Goal: Information Seeking & Learning: Find specific page/section

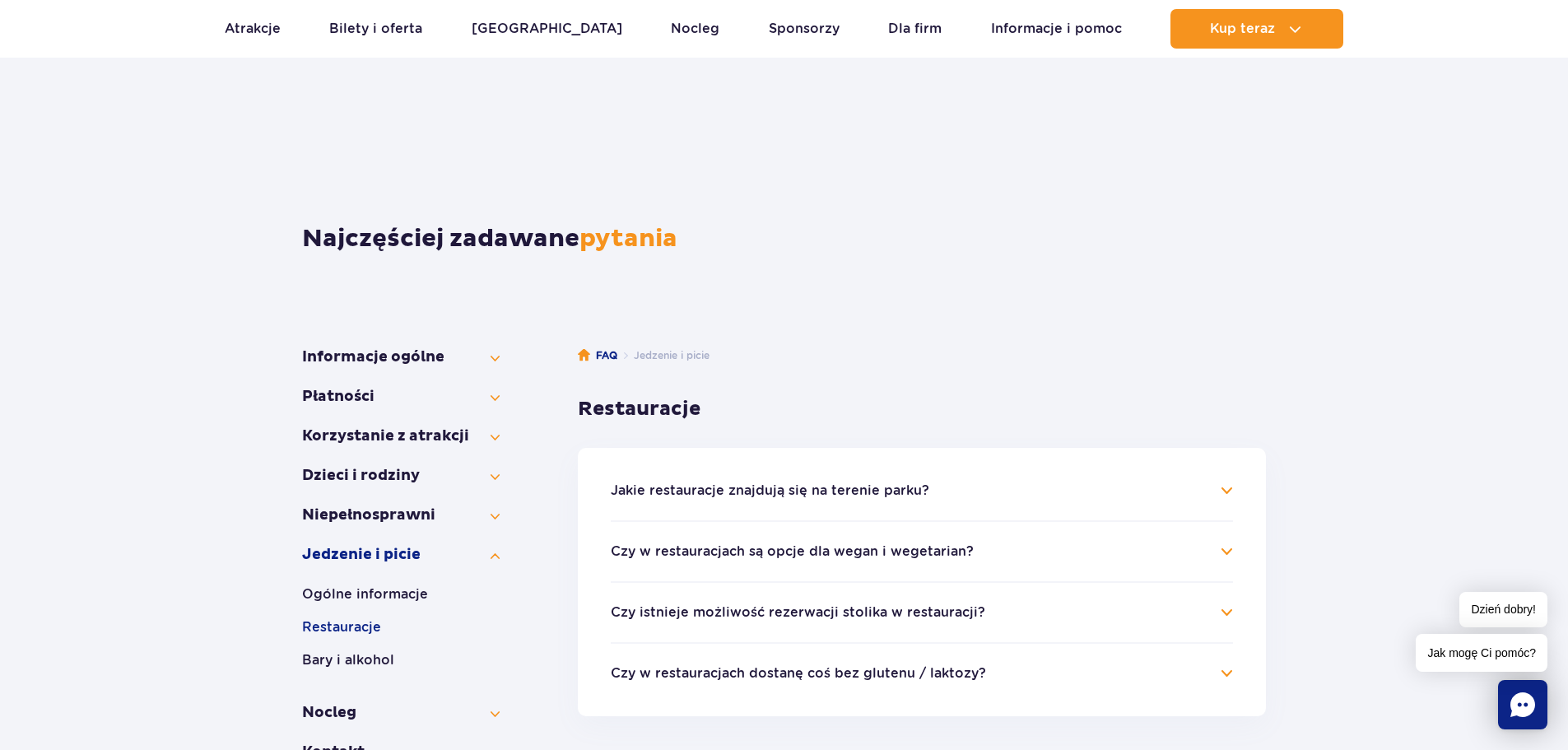
scroll to position [82, 0]
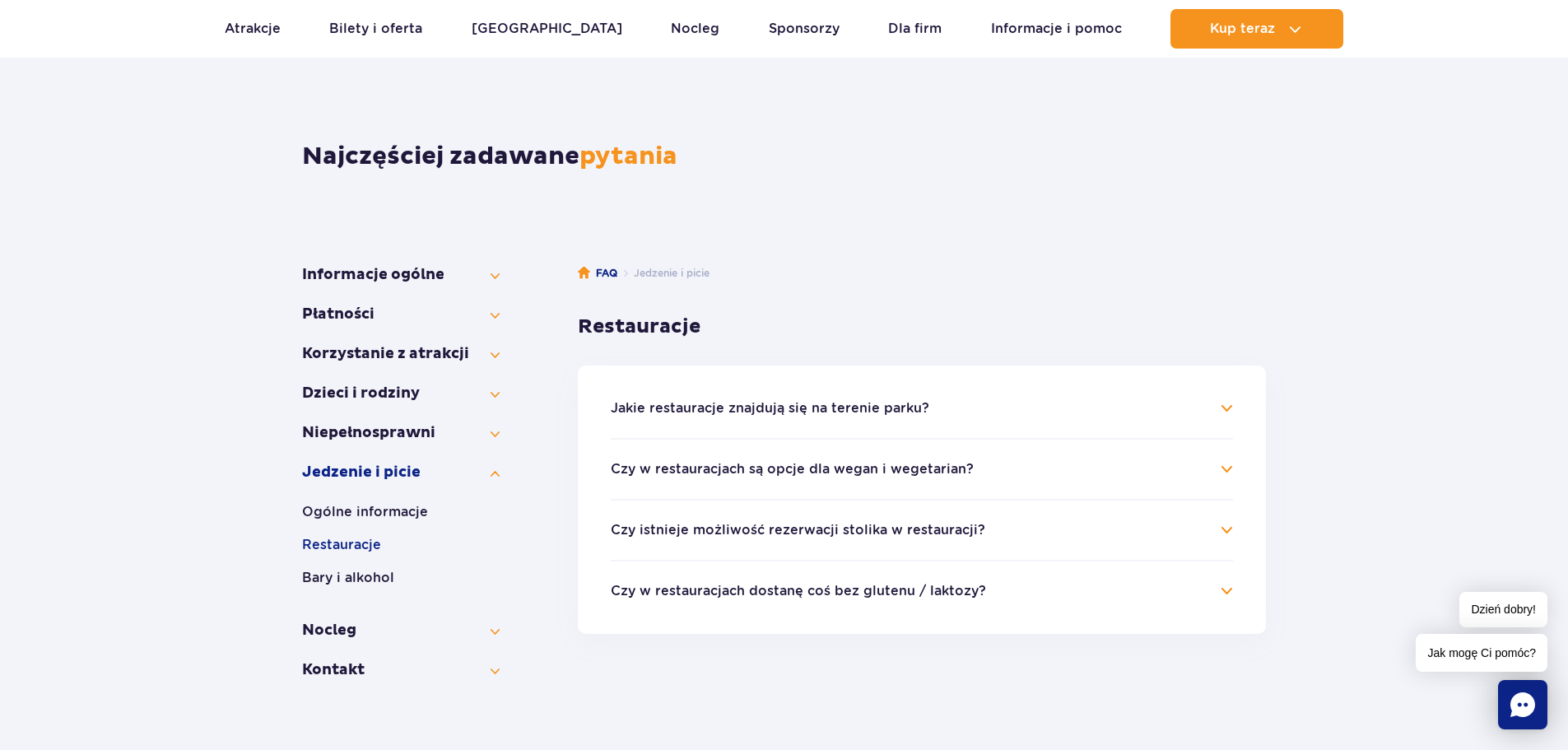
click at [916, 406] on button "Jakie restauracje znajdują się na terenie parku?" at bounding box center [770, 408] width 318 height 15
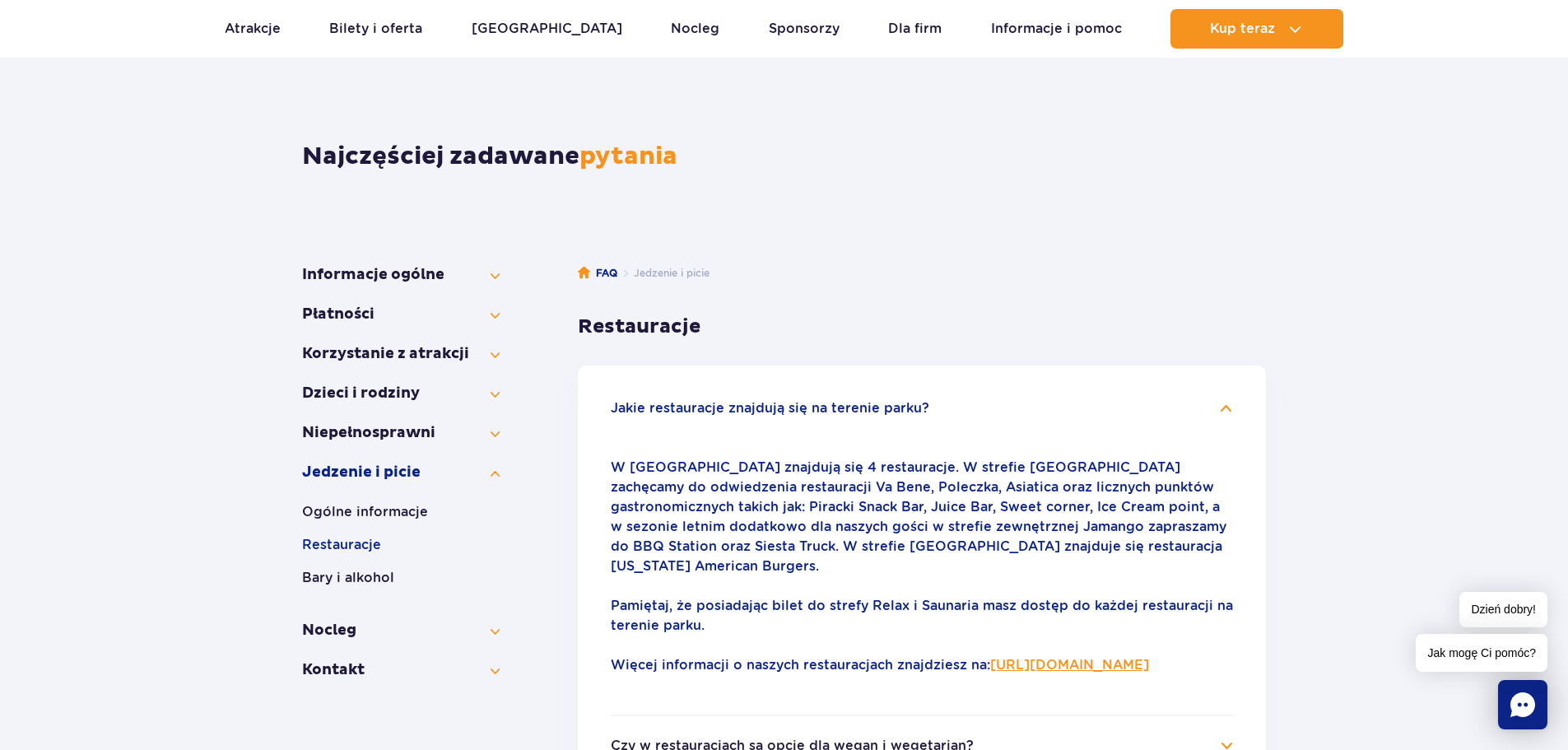
click at [990, 666] on link "https://parkofpoland.com/pl/atrakcje/restauracje" at bounding box center [1069, 664] width 159 height 16
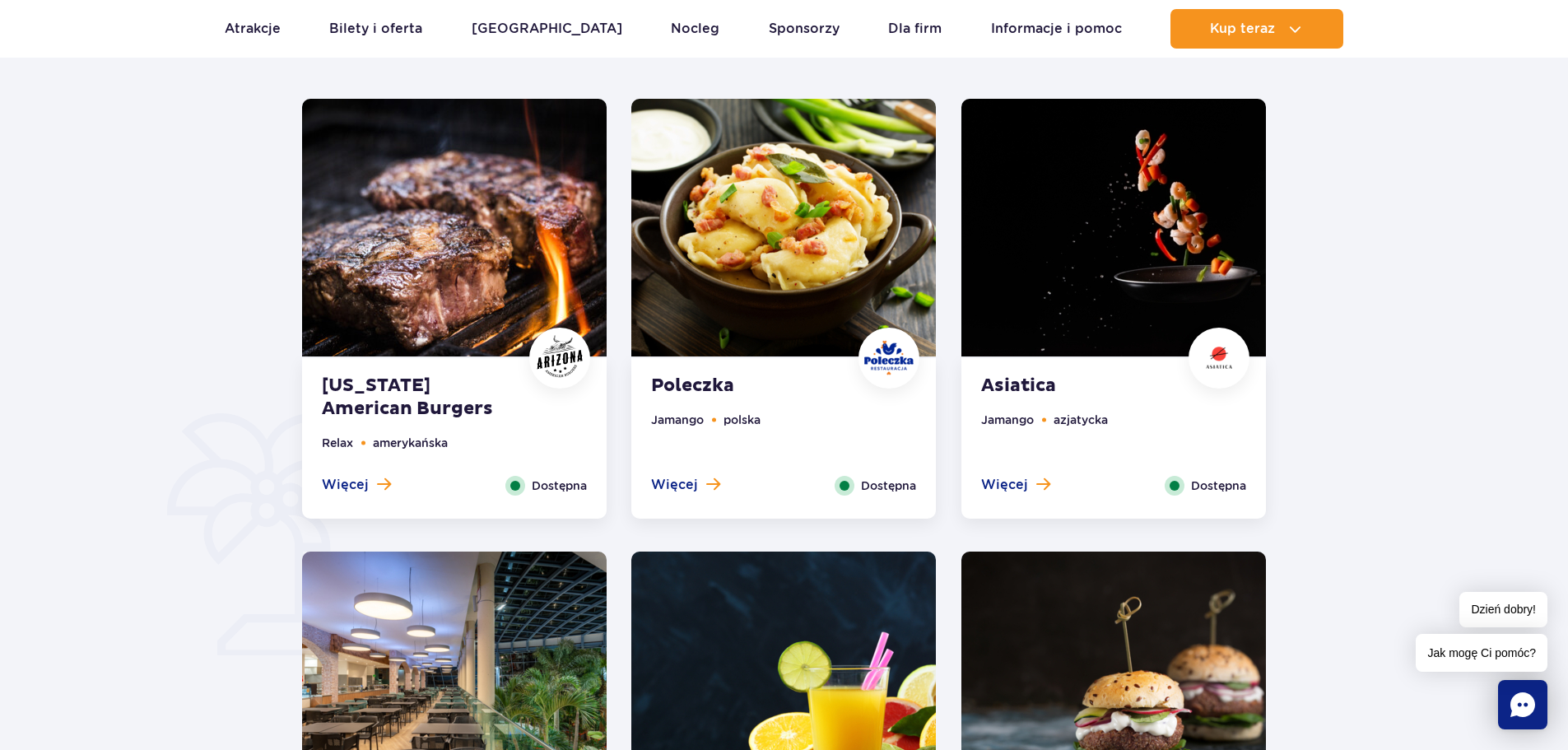
click at [440, 277] on img at bounding box center [454, 227] width 304 height 258
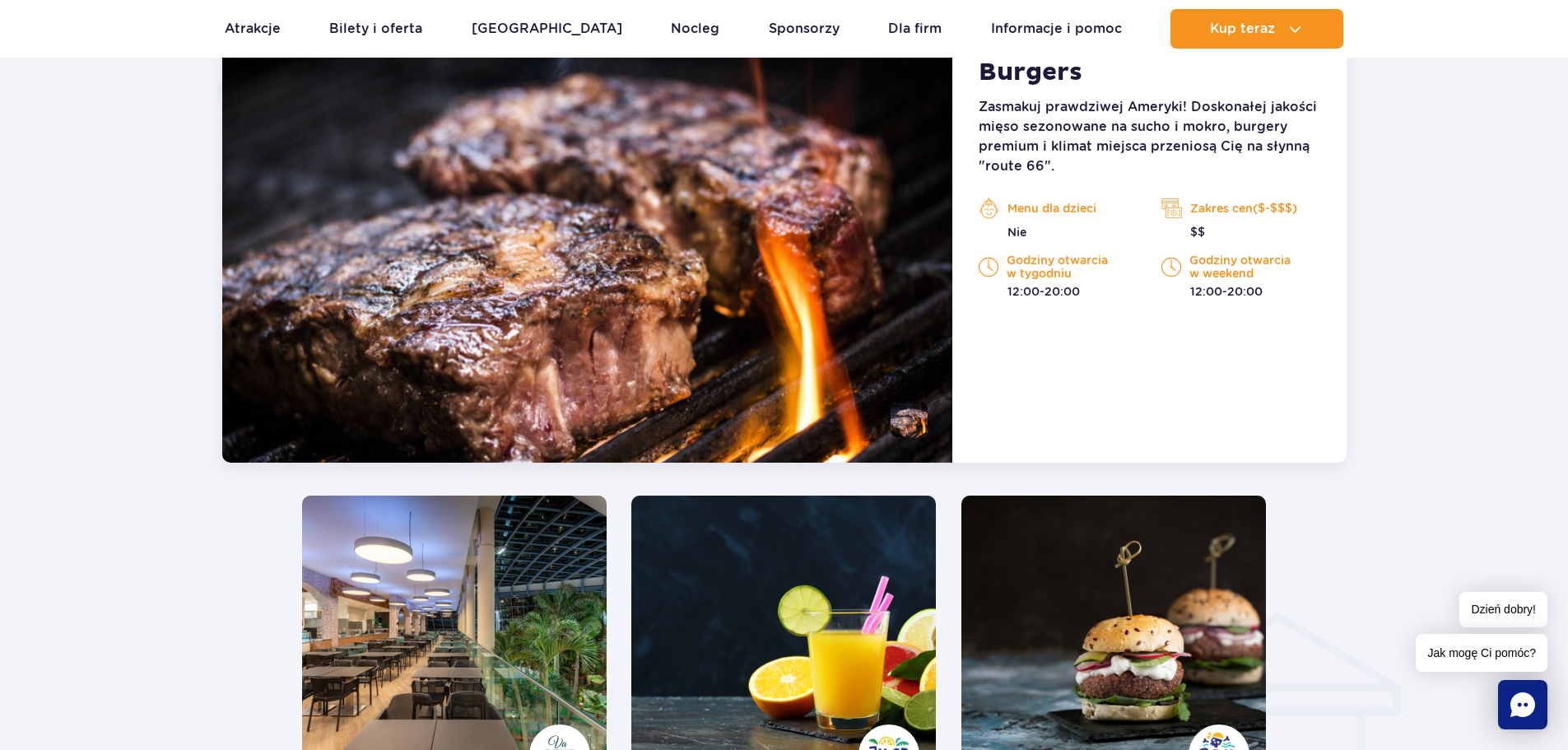
scroll to position [1609, 0]
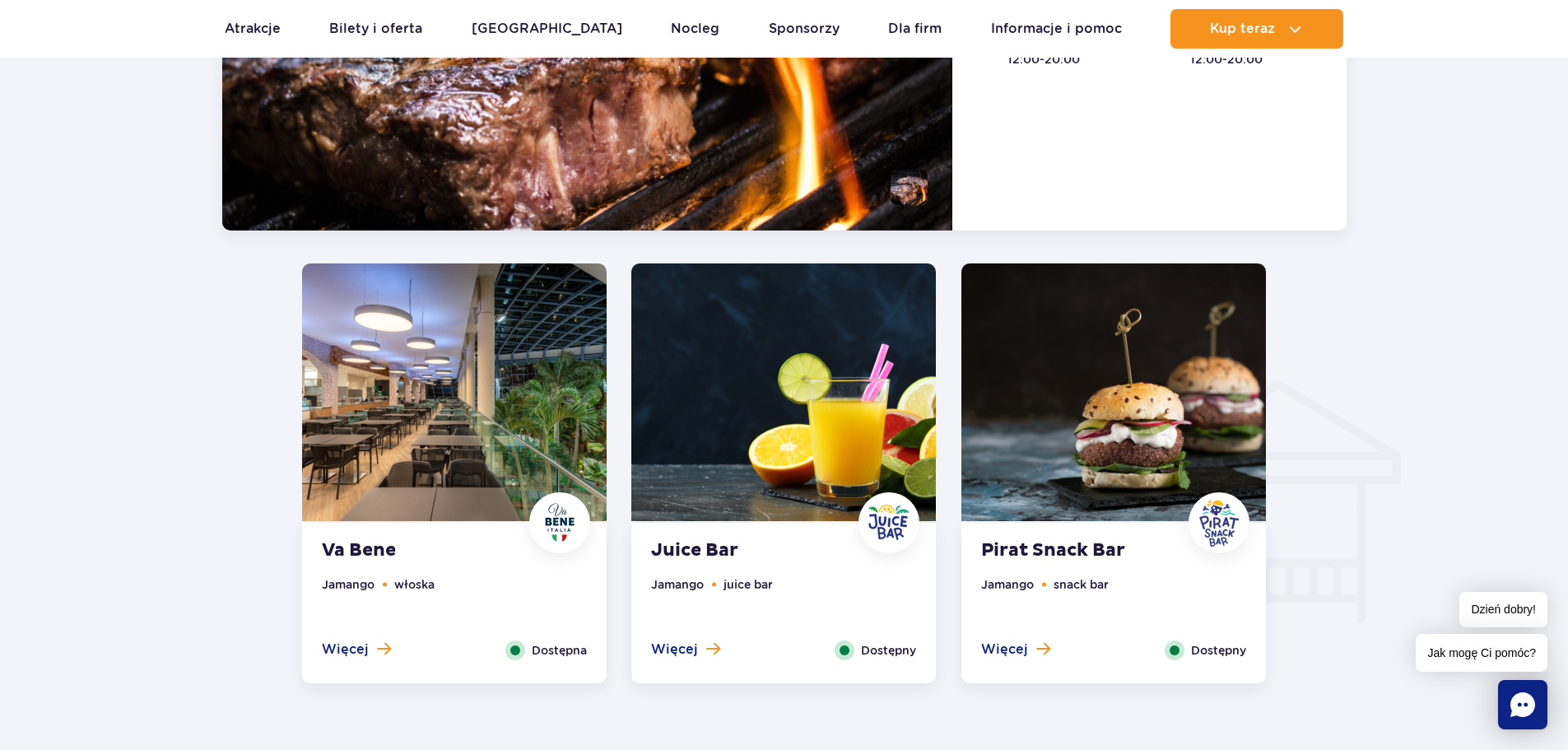
click at [647, 474] on img at bounding box center [783, 392] width 304 height 258
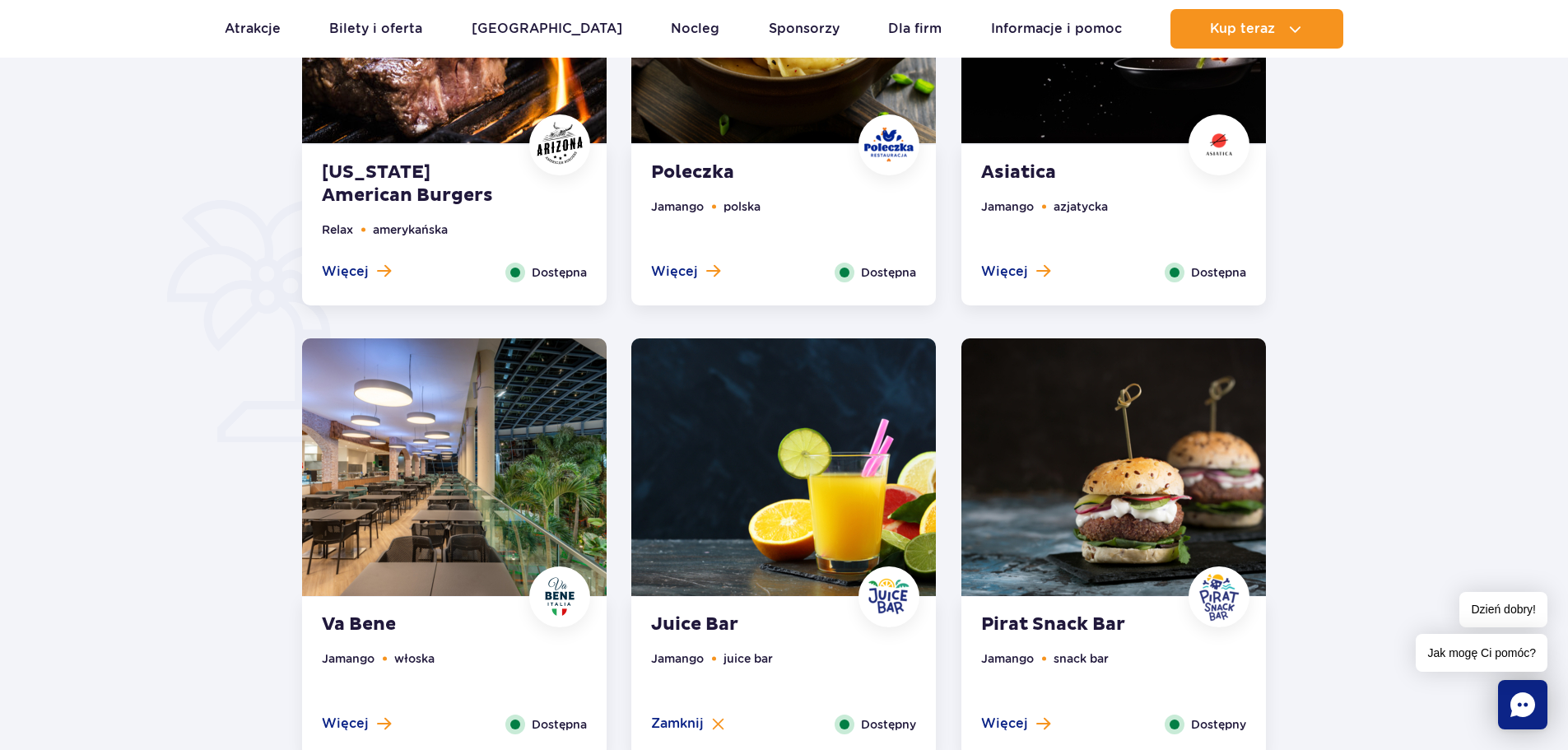
scroll to position [992, 0]
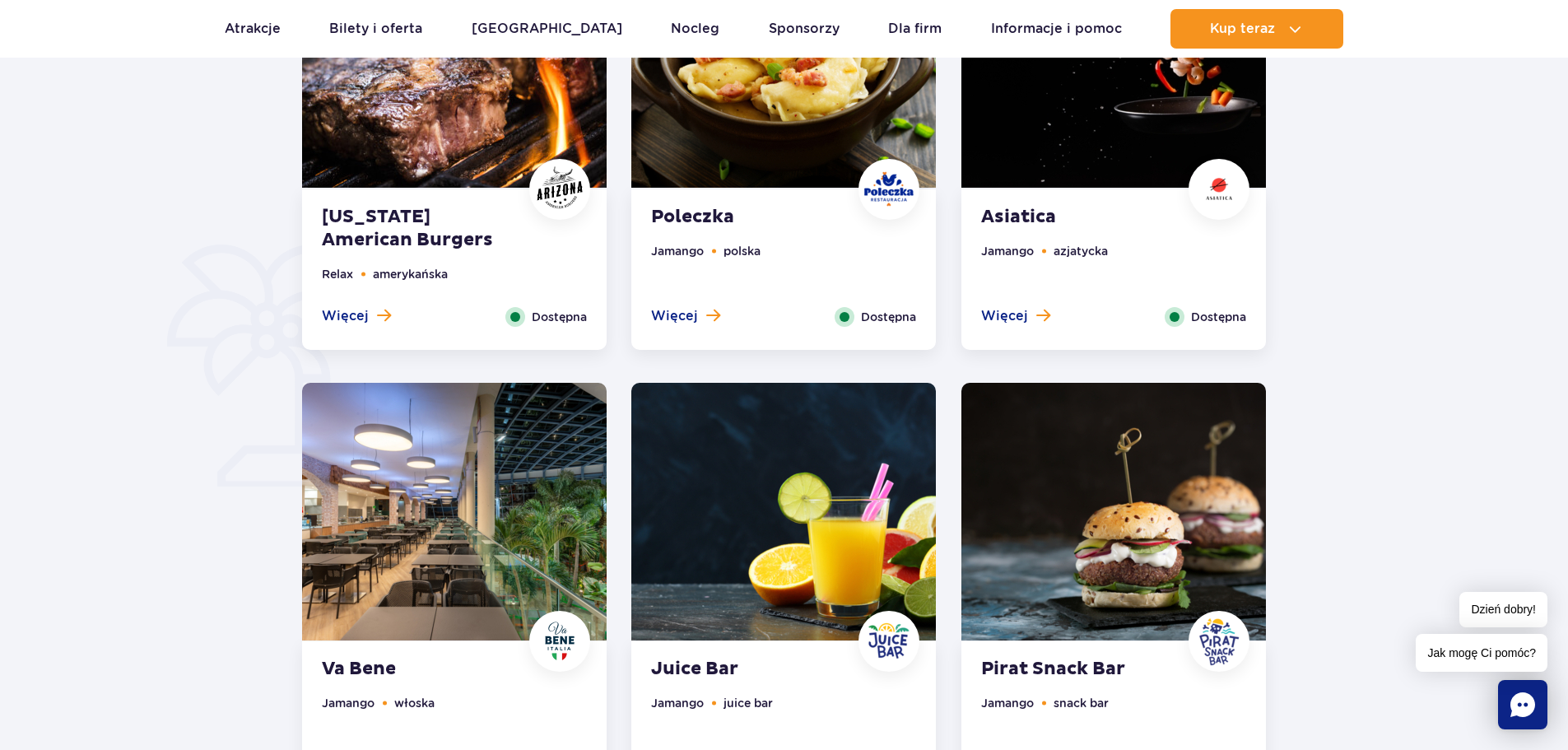
click at [400, 550] on img at bounding box center [454, 511] width 304 height 258
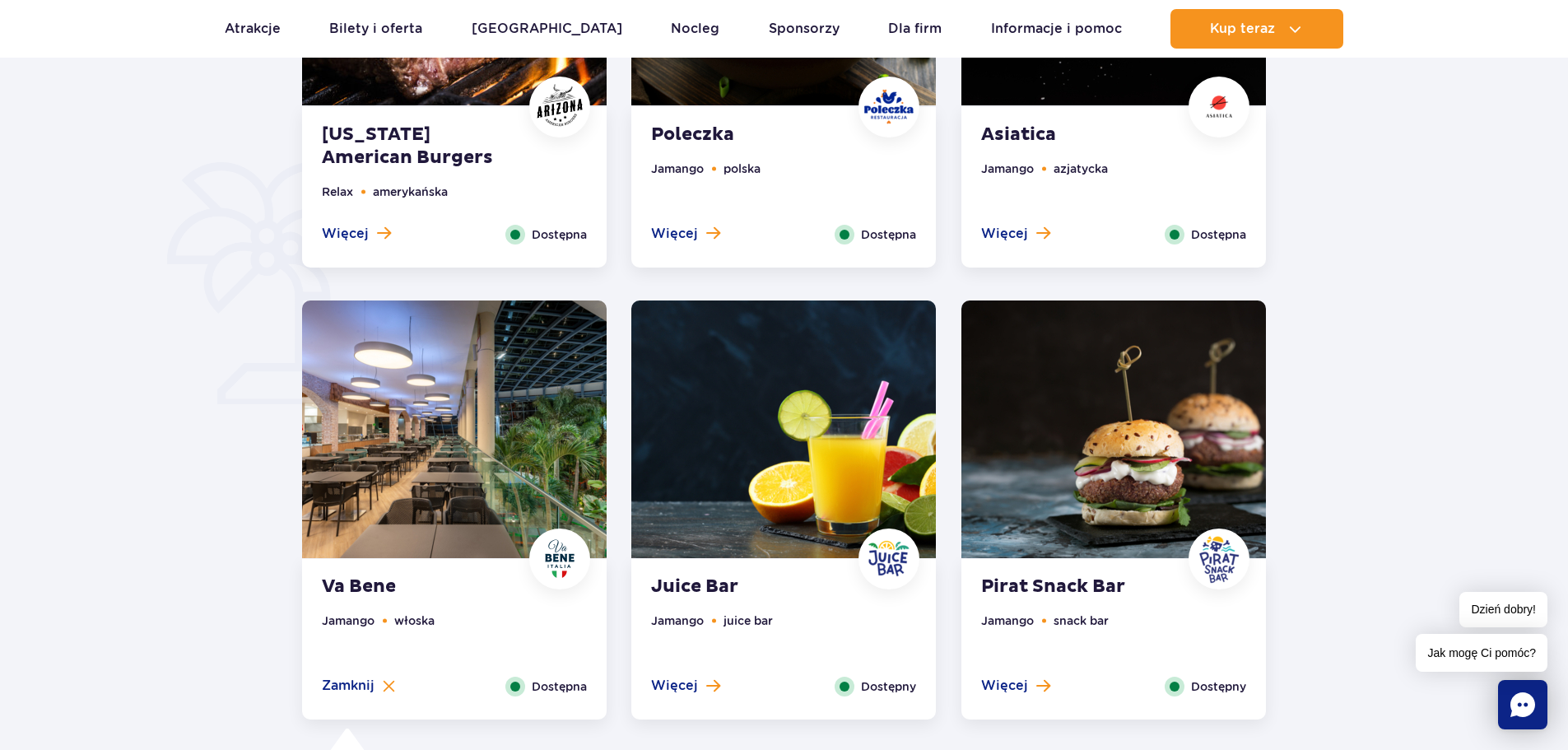
scroll to position [498, 0]
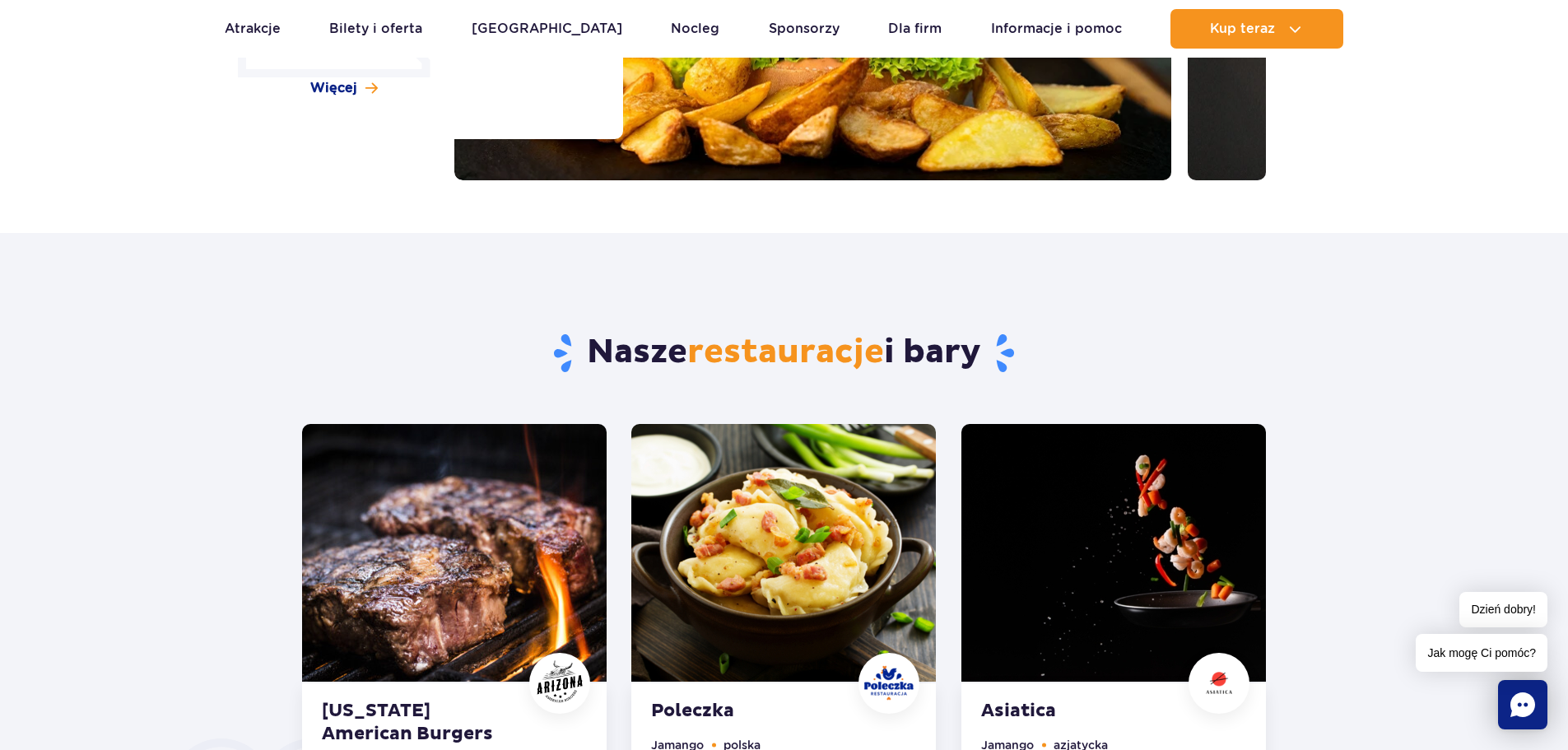
click at [1107, 500] on img at bounding box center [1113, 553] width 304 height 258
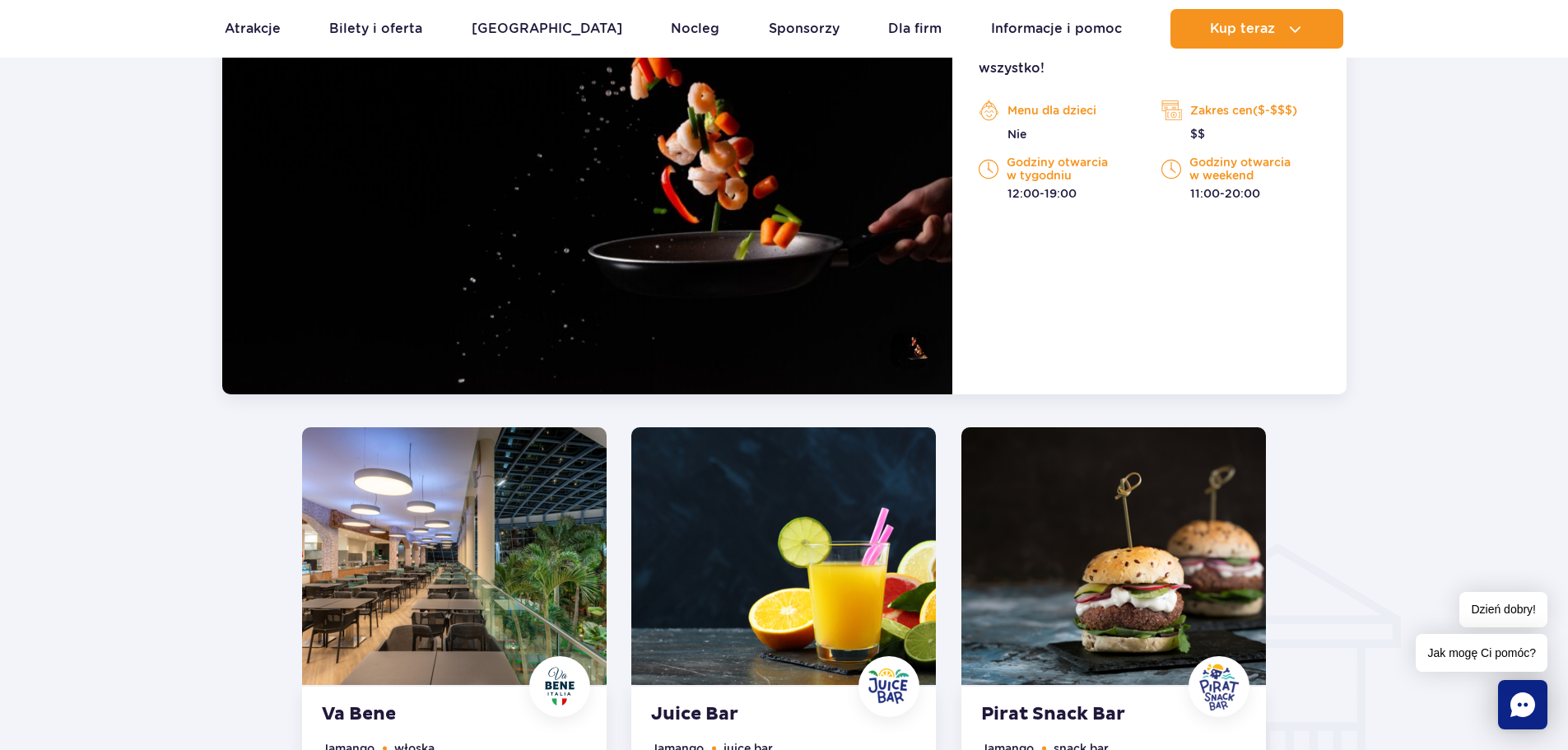
scroll to position [1527, 0]
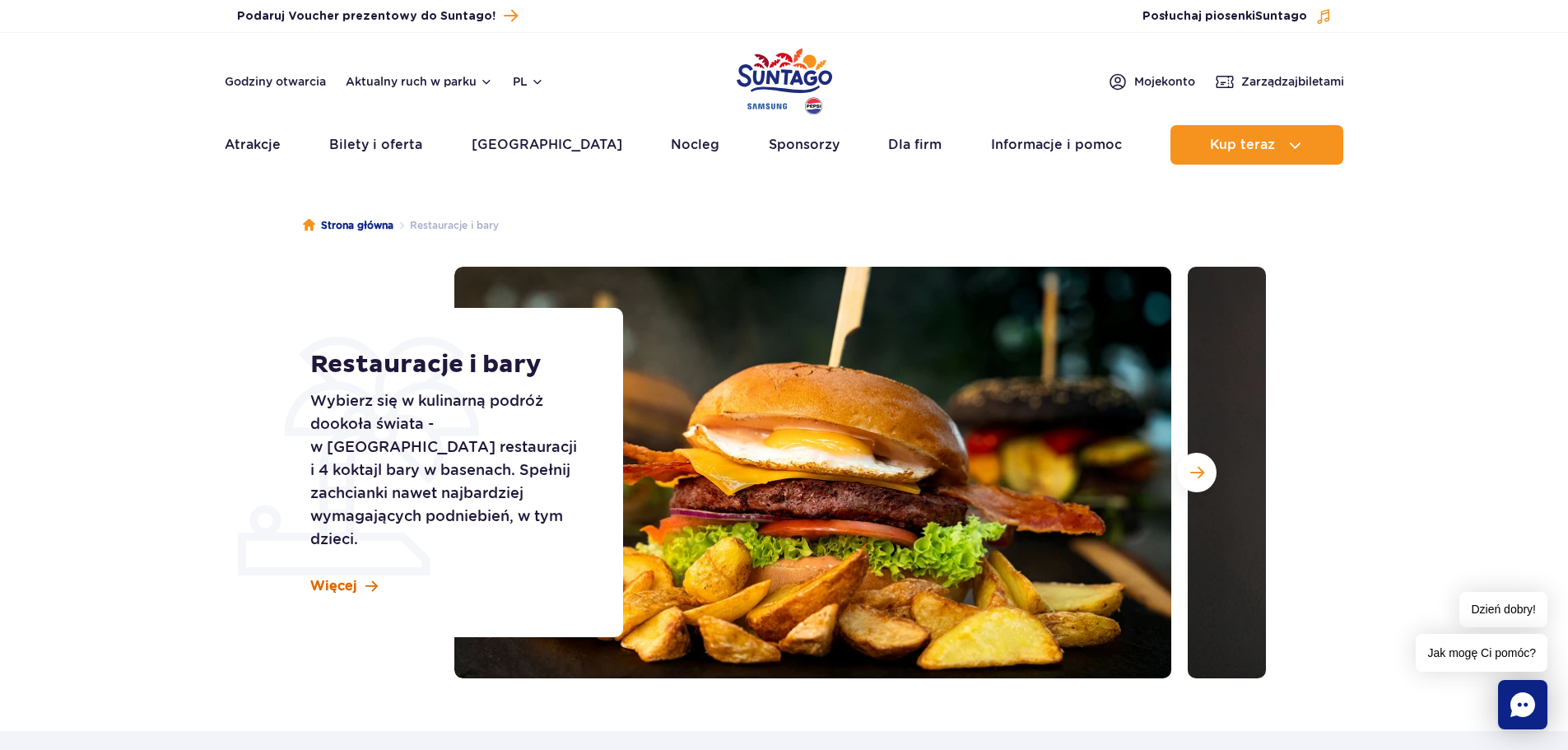
click at [330, 582] on span "Więcej" at bounding box center [333, 585] width 47 height 18
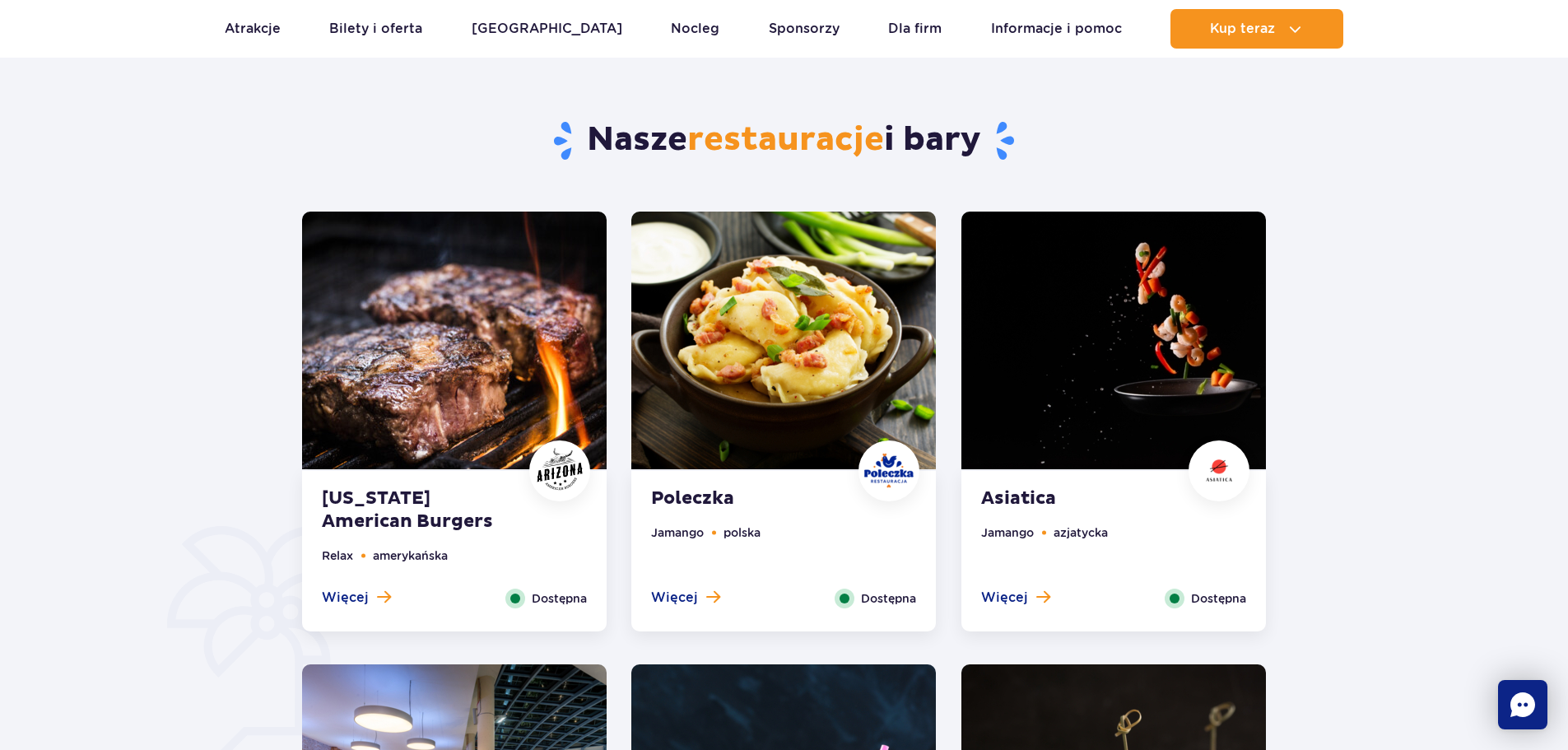
scroll to position [730, 0]
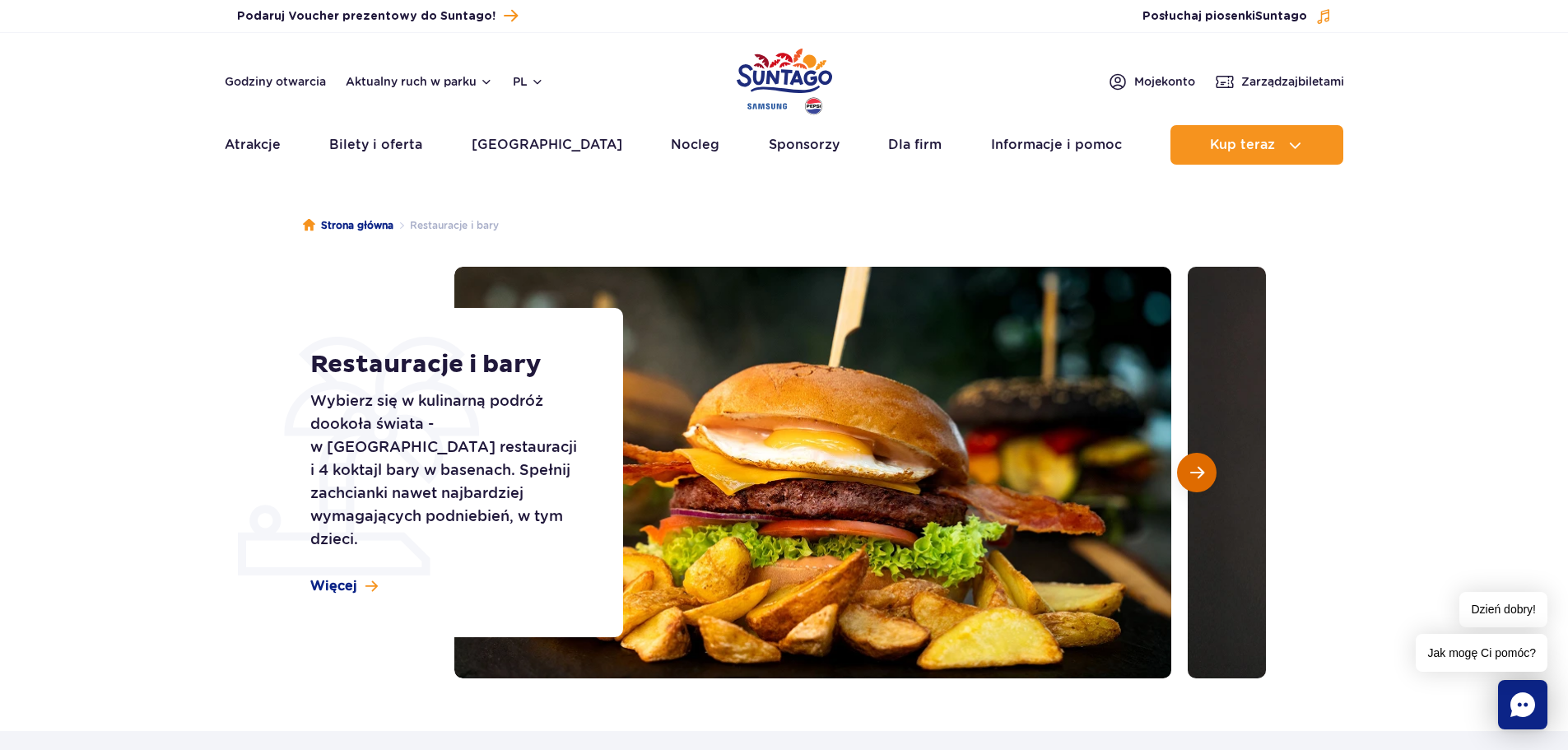
click at [1196, 460] on button "Następny slajd" at bounding box center [1197, 472] width 39 height 39
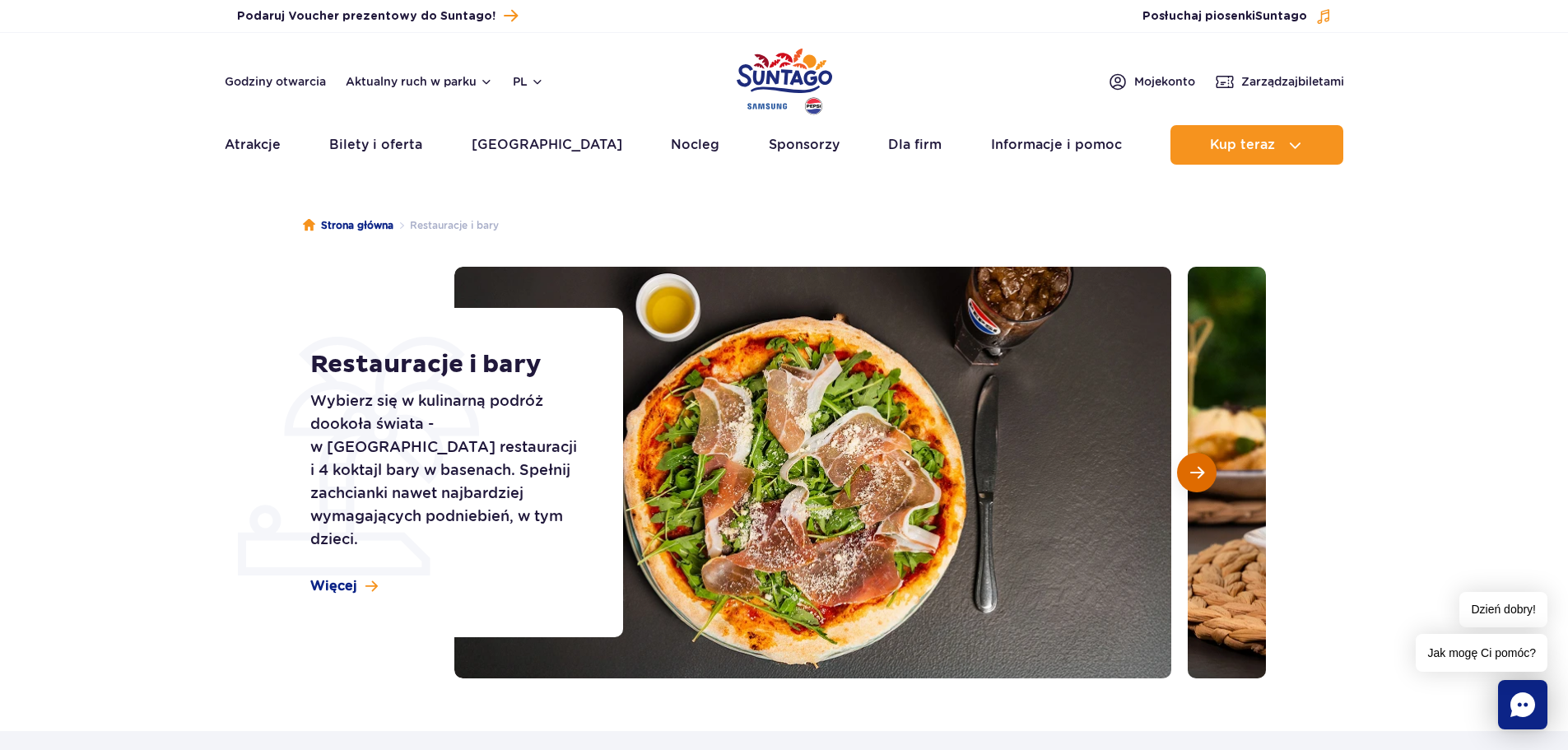
click at [1181, 474] on button "Następny slajd" at bounding box center [1197, 472] width 39 height 39
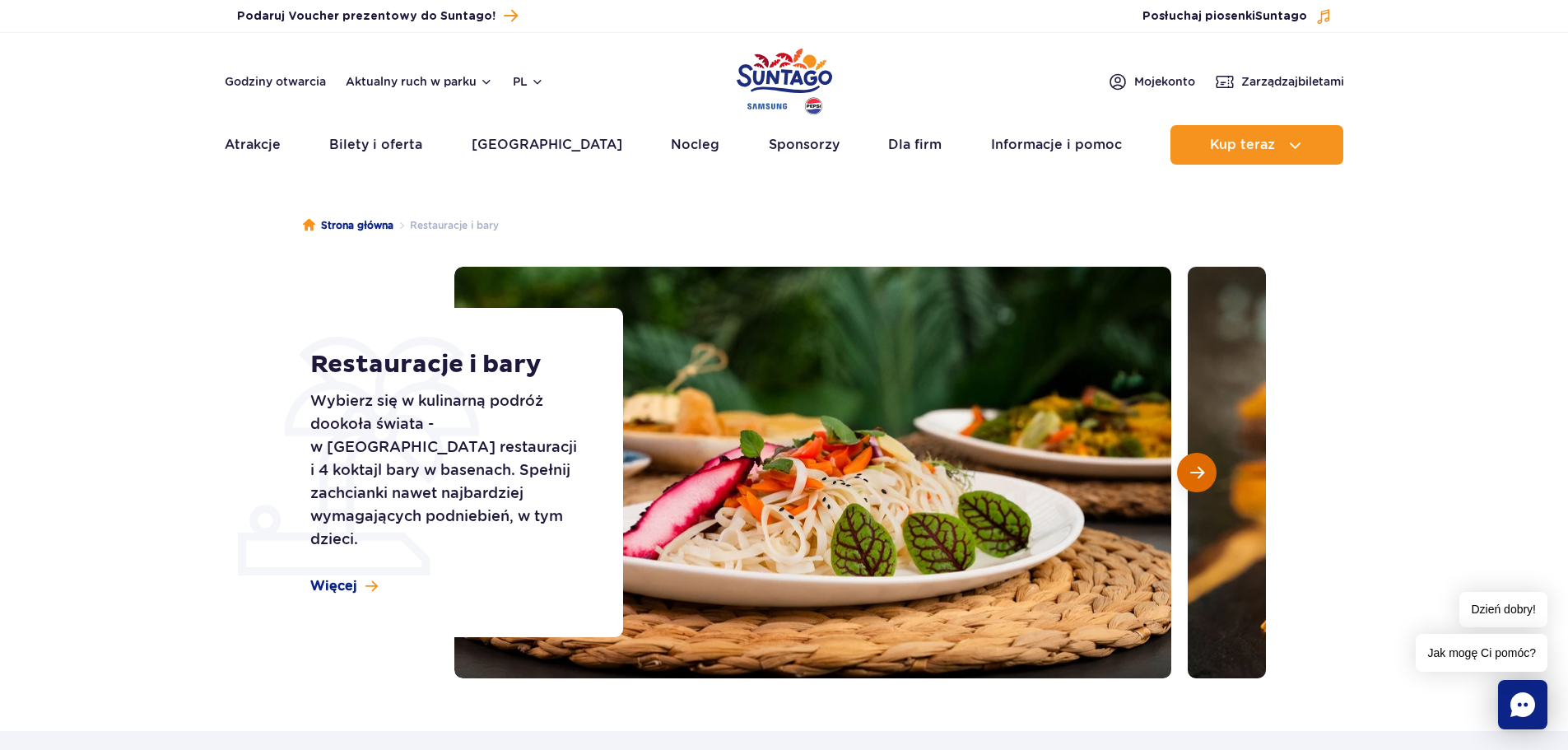
click at [1181, 474] on button "Następny slajd" at bounding box center [1197, 472] width 39 height 39
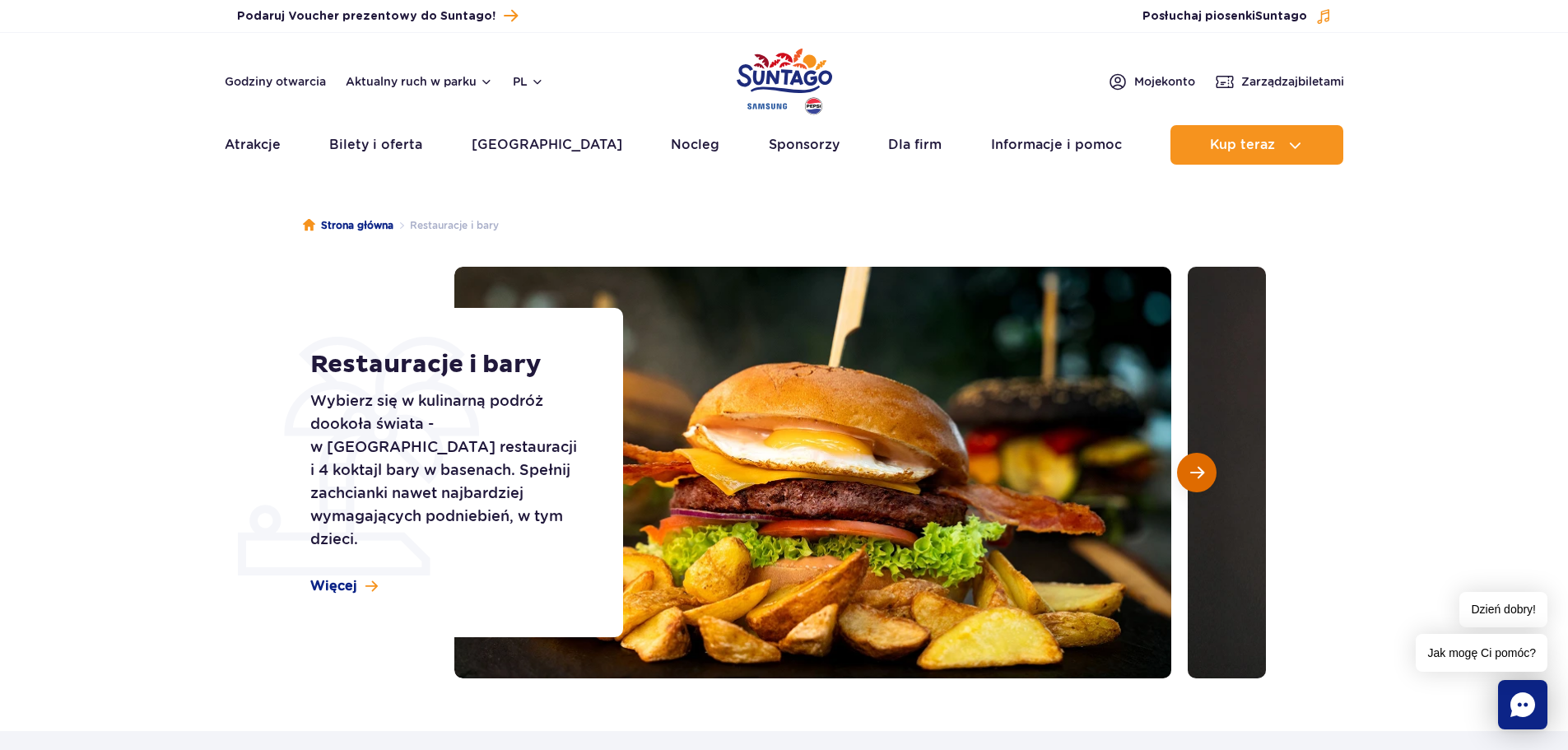
click at [1181, 474] on button "Następny slajd" at bounding box center [1197, 472] width 39 height 39
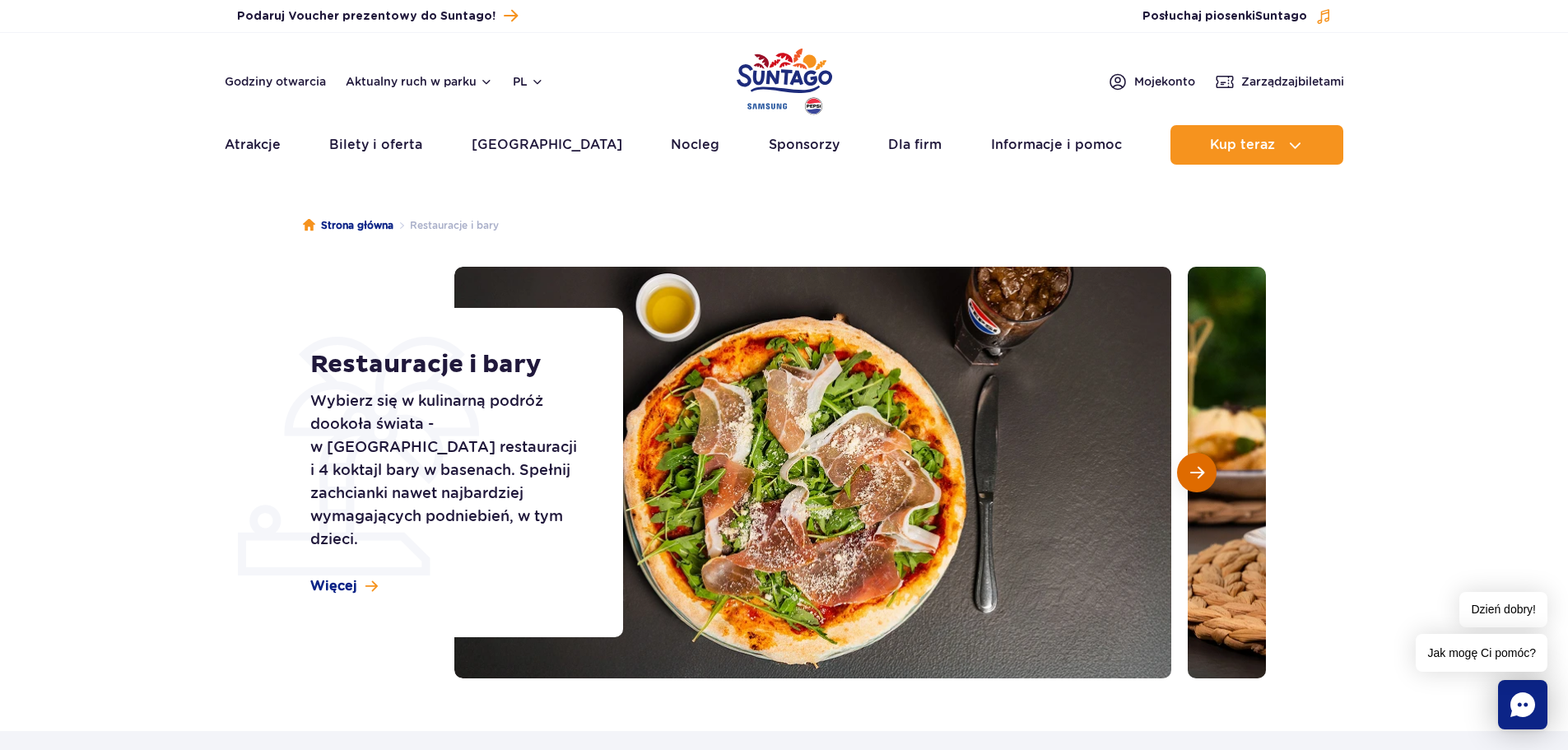
click at [1181, 474] on button "Następny slajd" at bounding box center [1197, 472] width 39 height 39
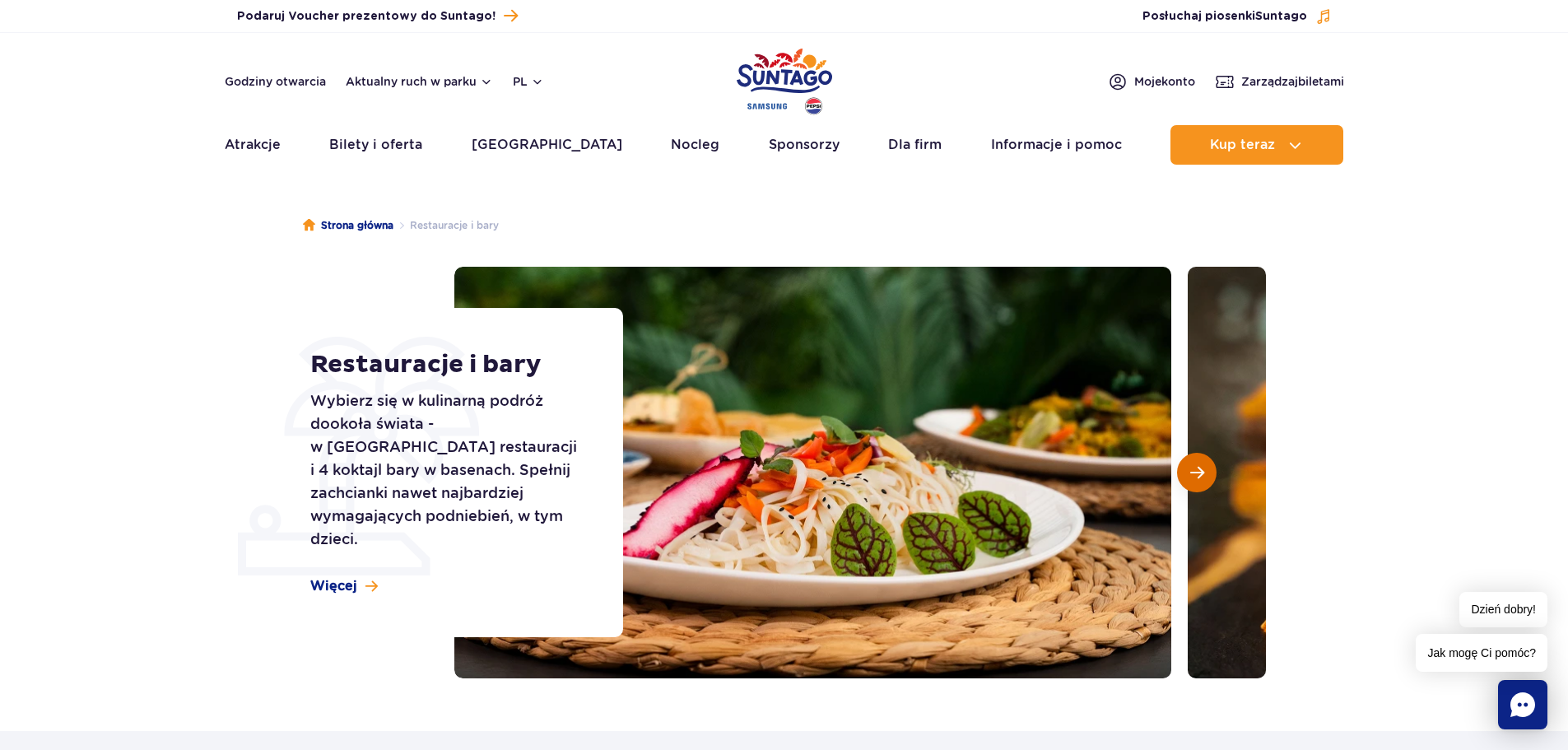
click at [1181, 474] on button "Następny slajd" at bounding box center [1197, 472] width 39 height 39
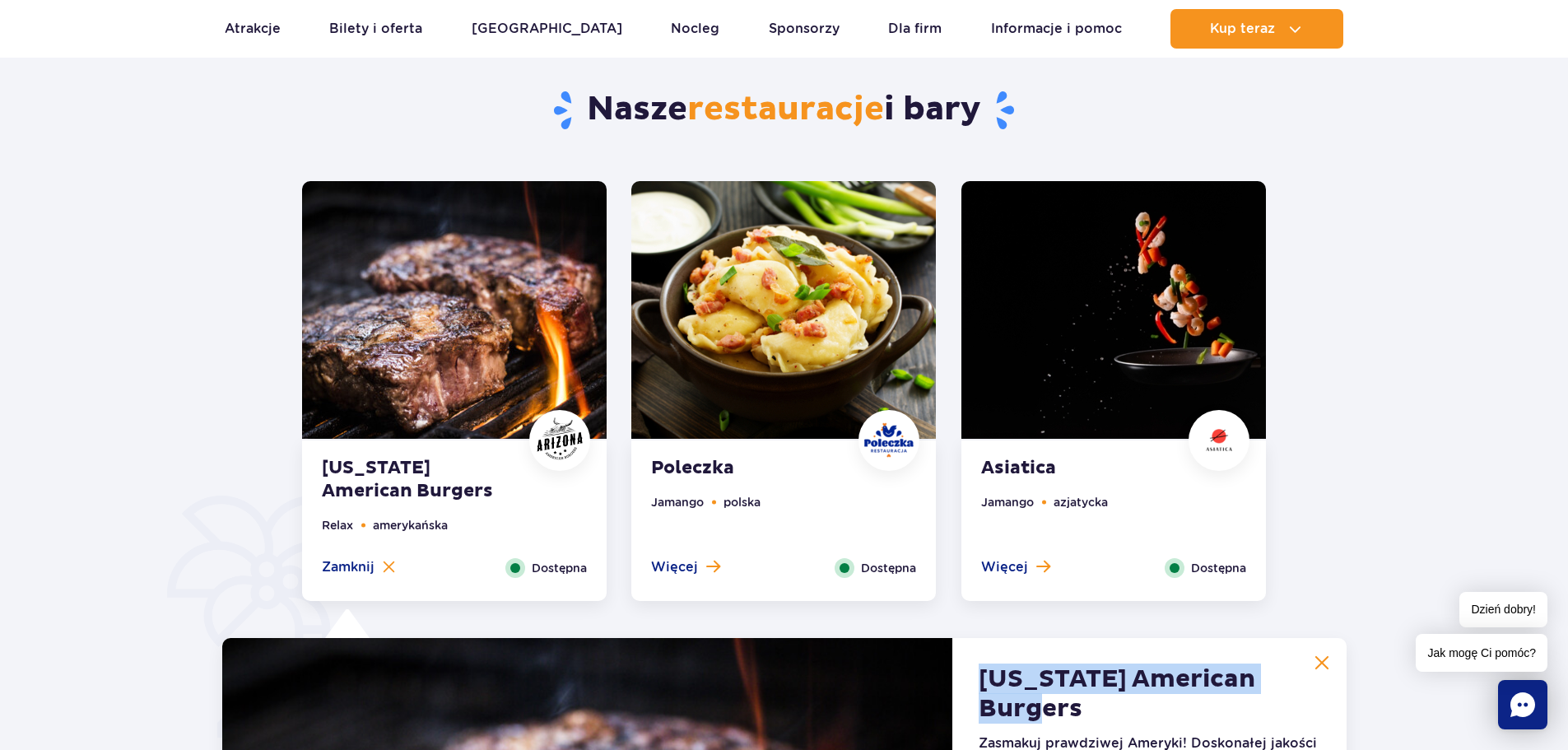
click at [824, 306] on img at bounding box center [783, 310] width 304 height 258
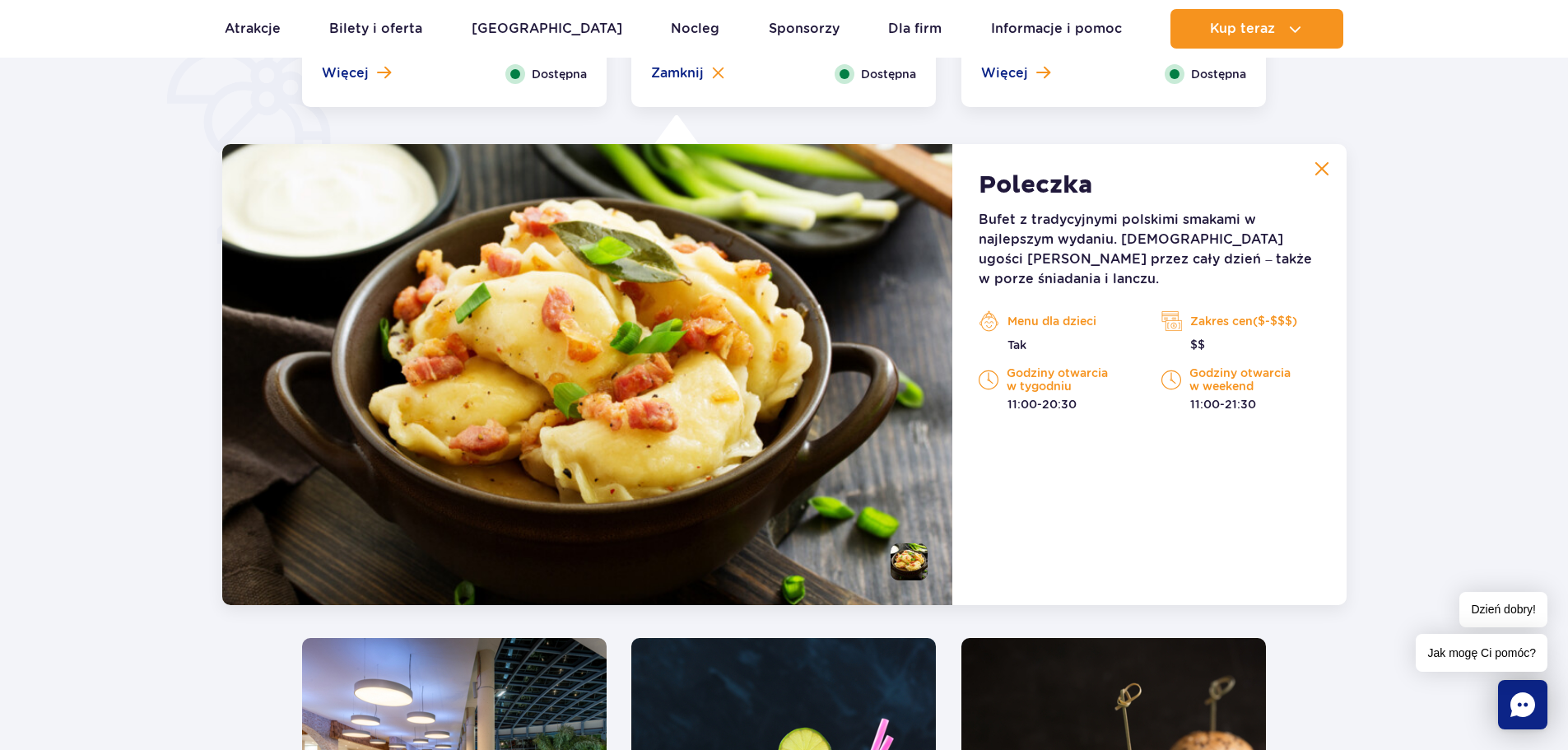
scroll to position [1279, 0]
